Goal: Transaction & Acquisition: Purchase product/service

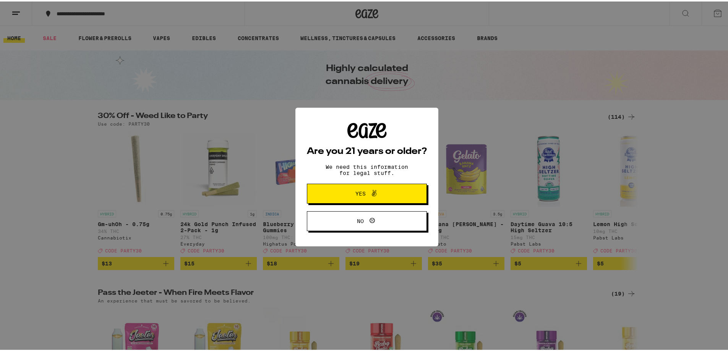
click at [391, 190] on span "Yes" at bounding box center [367, 192] width 58 height 10
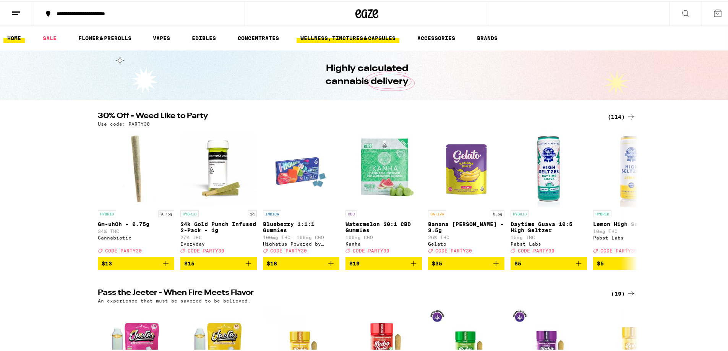
click at [343, 37] on link "WELLNESS, TINCTURES & CAPSULES" at bounding box center [348, 36] width 103 height 9
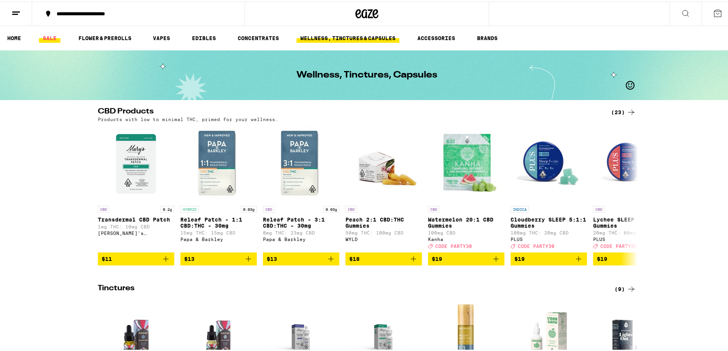
click at [53, 35] on link "SALE" at bounding box center [49, 36] width 21 height 9
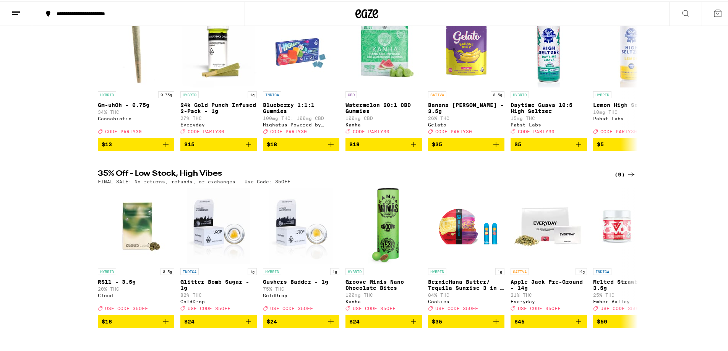
scroll to position [229, 0]
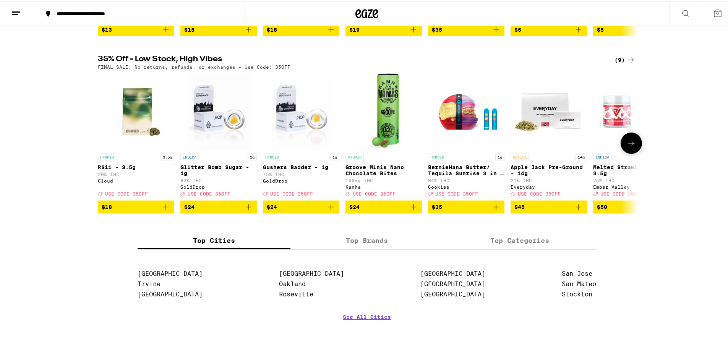
click at [632, 146] on icon at bounding box center [631, 141] width 9 height 9
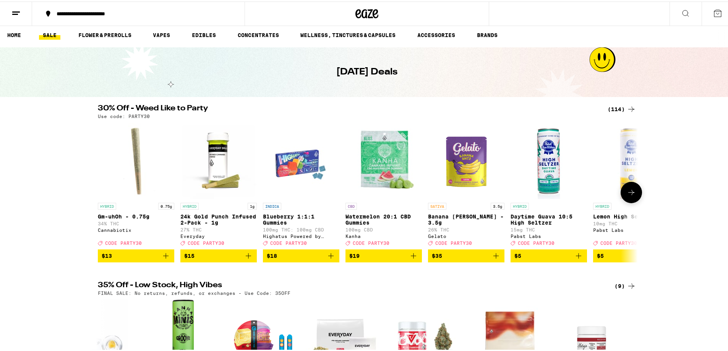
scroll to position [0, 0]
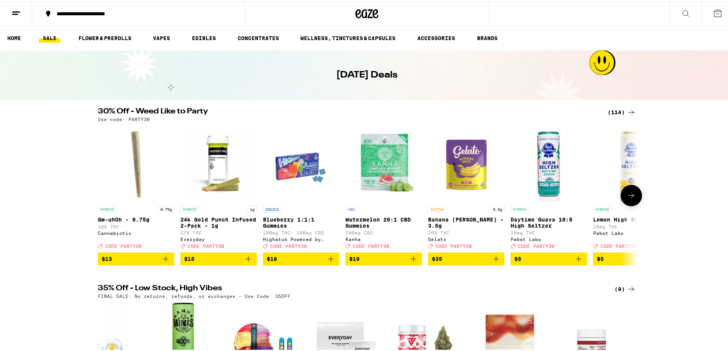
click at [630, 196] on icon at bounding box center [631, 194] width 9 height 9
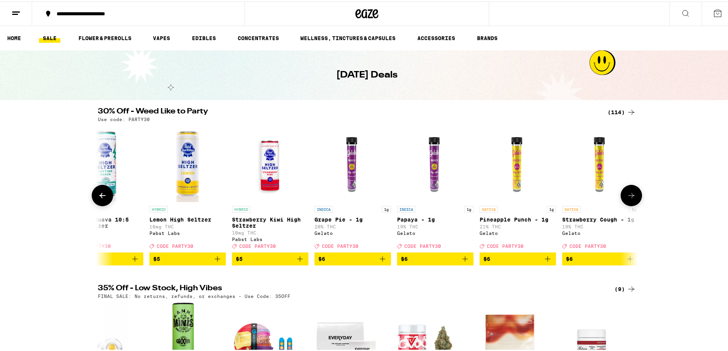
scroll to position [0, 455]
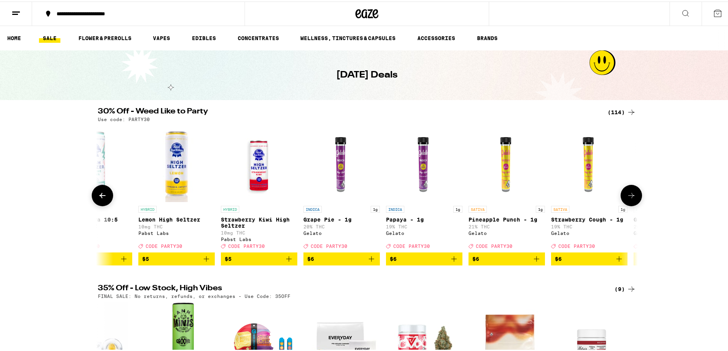
click at [630, 196] on icon at bounding box center [631, 194] width 9 height 9
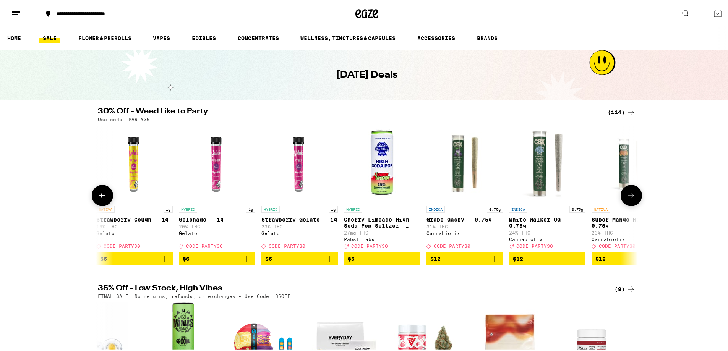
click at [630, 196] on icon at bounding box center [631, 194] width 9 height 9
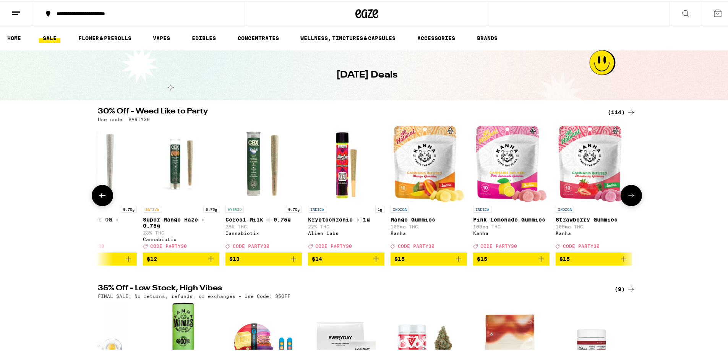
scroll to position [0, 1365]
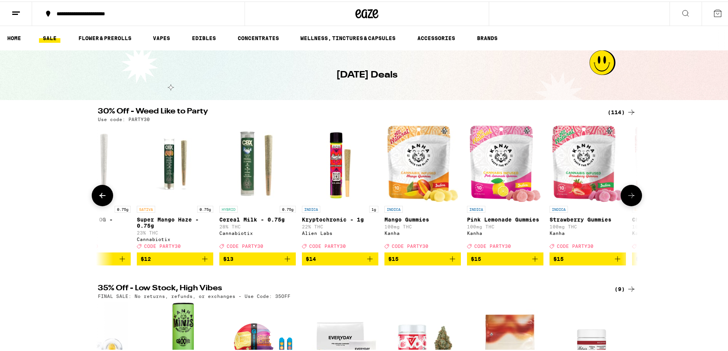
click at [630, 196] on icon at bounding box center [631, 194] width 9 height 9
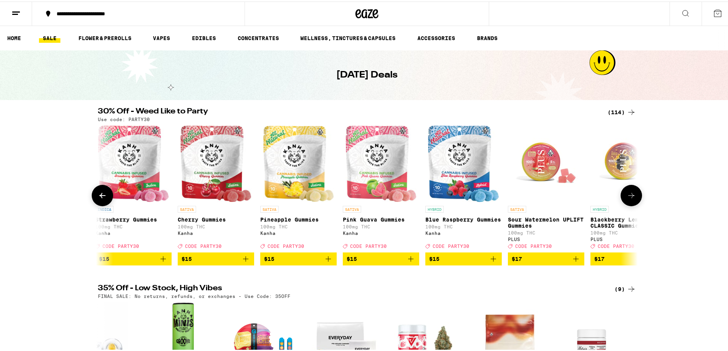
scroll to position [0, 1819]
click at [630, 196] on icon at bounding box center [631, 194] width 9 height 9
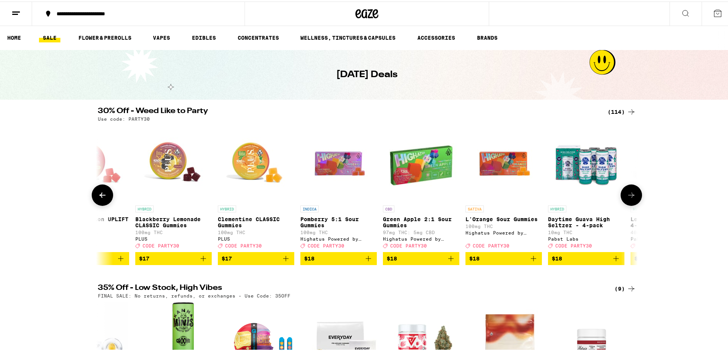
scroll to position [0, 0]
click at [209, 37] on link "EDIBLES" at bounding box center [204, 36] width 32 height 9
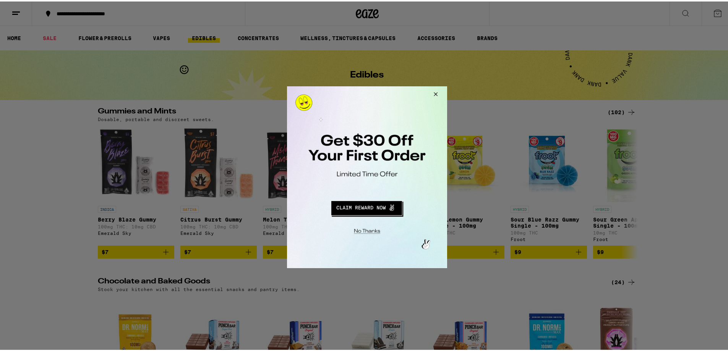
click at [436, 92] on button "Close Modal" at bounding box center [434, 95] width 21 height 18
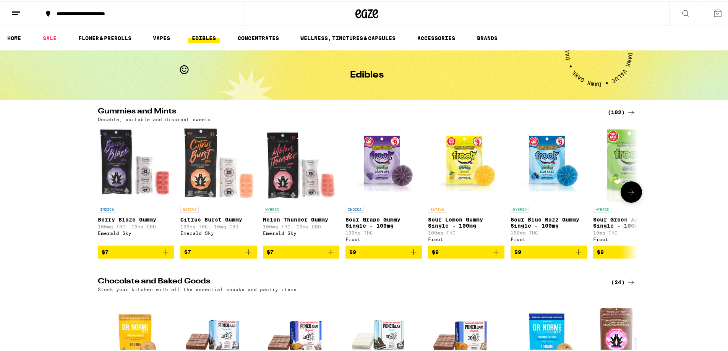
click at [627, 191] on icon at bounding box center [631, 190] width 9 height 9
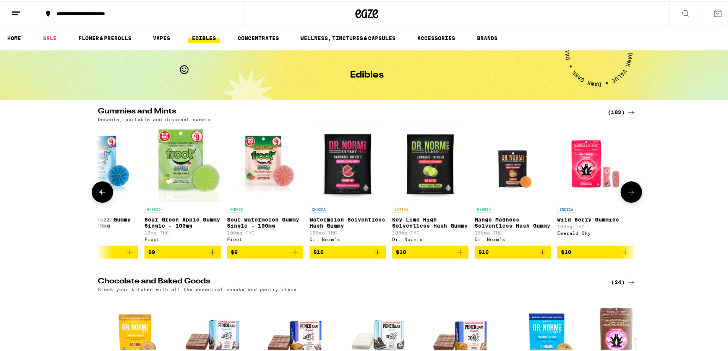
scroll to position [0, 455]
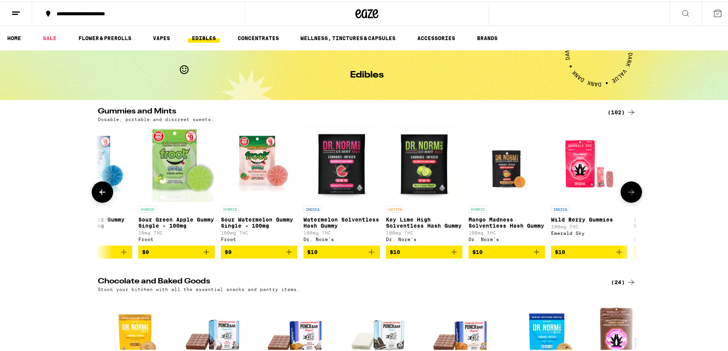
click at [629, 193] on icon at bounding box center [631, 190] width 6 height 5
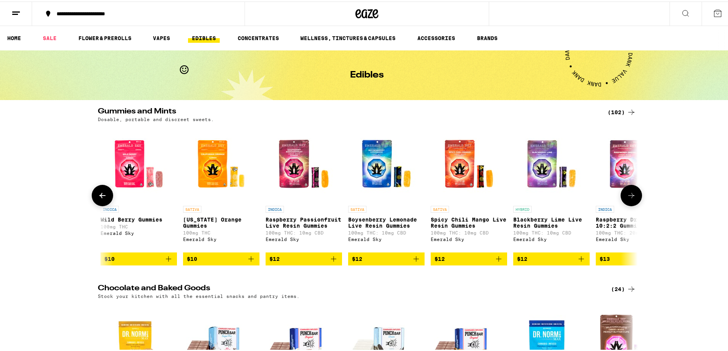
scroll to position [0, 910]
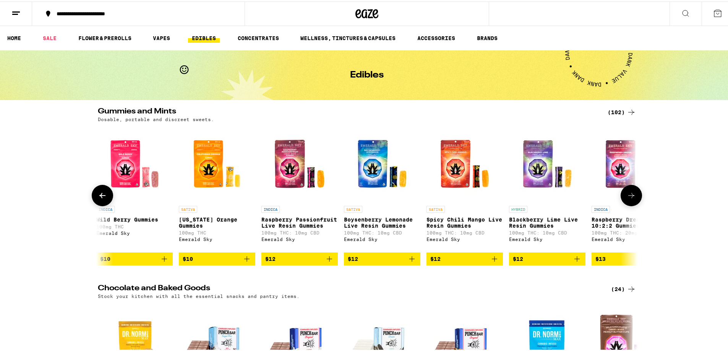
click at [630, 193] on icon at bounding box center [631, 194] width 9 height 9
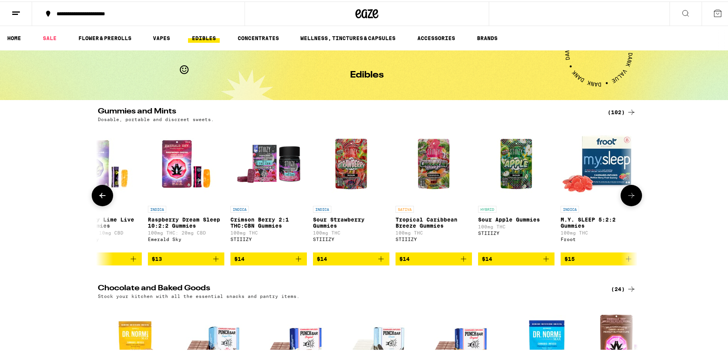
scroll to position [0, 1365]
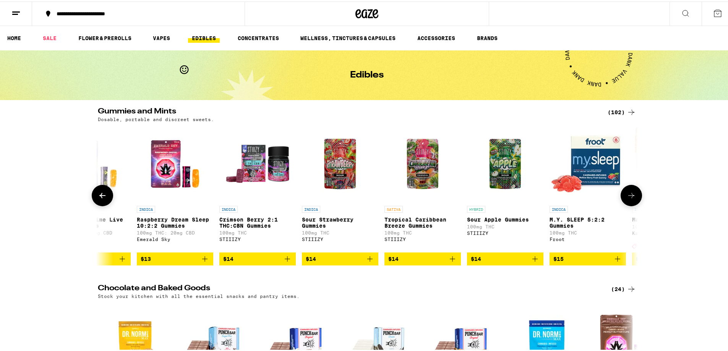
click at [629, 197] on icon at bounding box center [631, 194] width 9 height 9
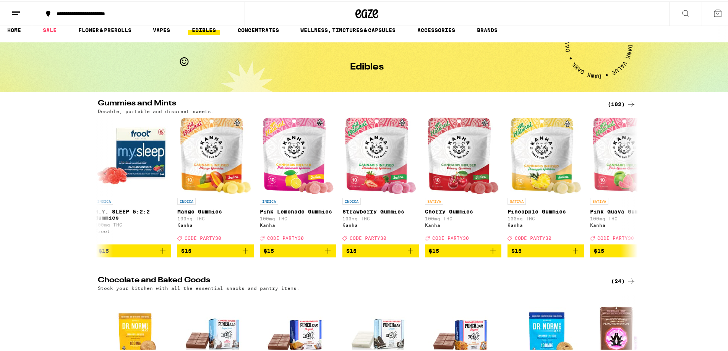
scroll to position [0, 0]
